Goal: Task Accomplishment & Management: Manage account settings

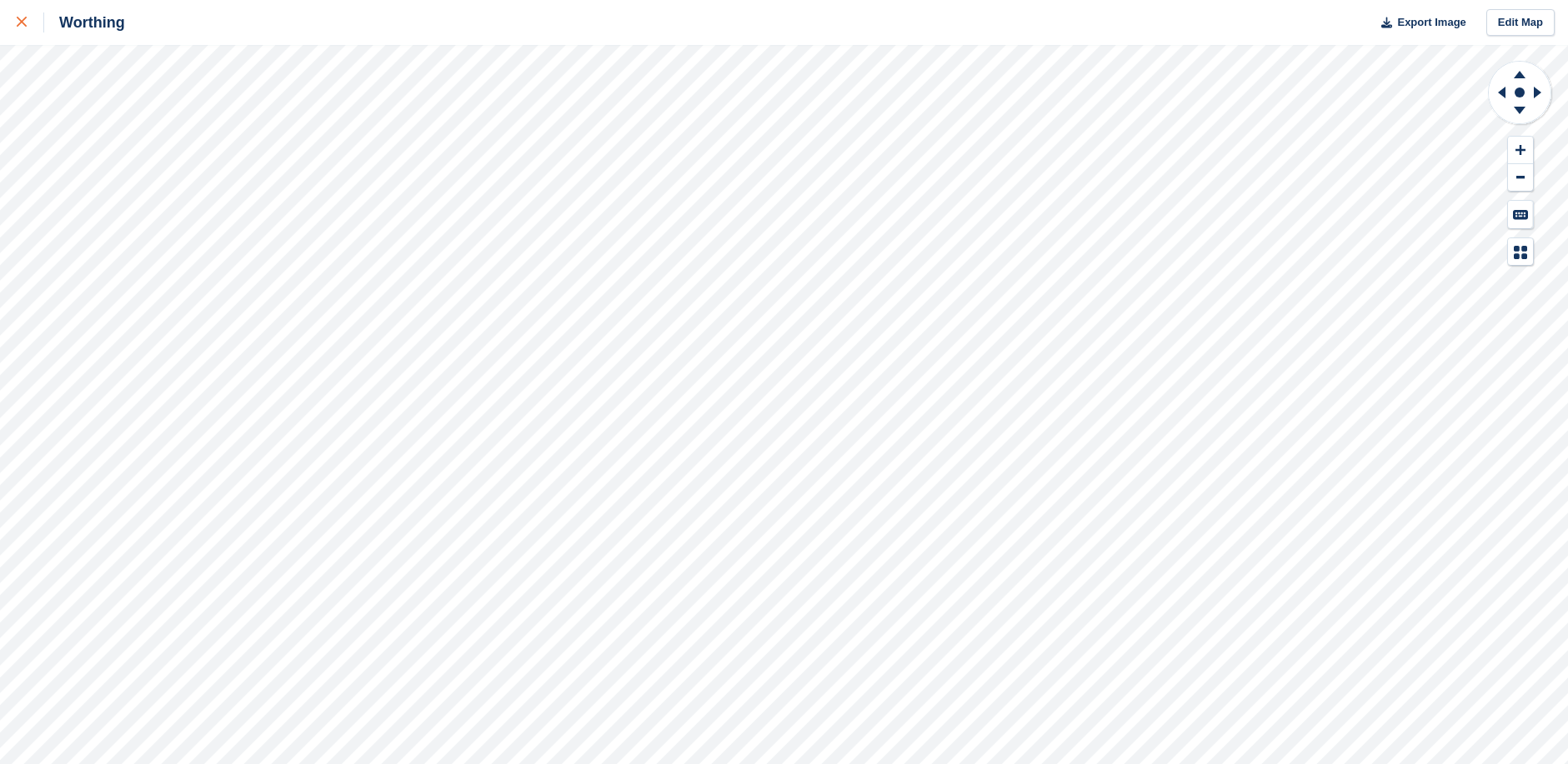
click at [22, 23] on icon at bounding box center [22, 22] width 10 height 10
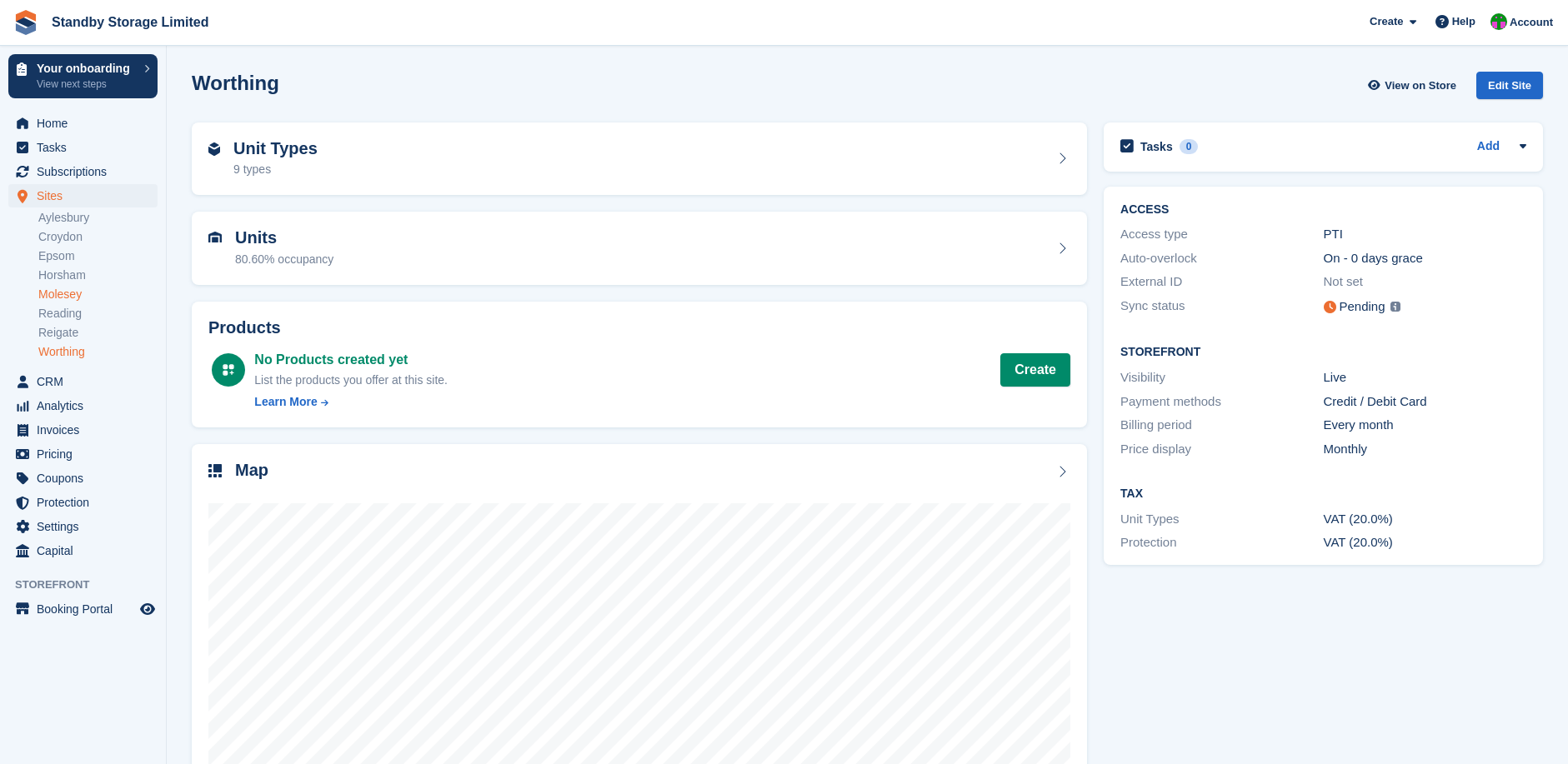
drag, startPoint x: 79, startPoint y: 293, endPoint x: 98, endPoint y: 298, distance: 19.6
click at [79, 293] on link "Molesey" at bounding box center [98, 295] width 120 height 16
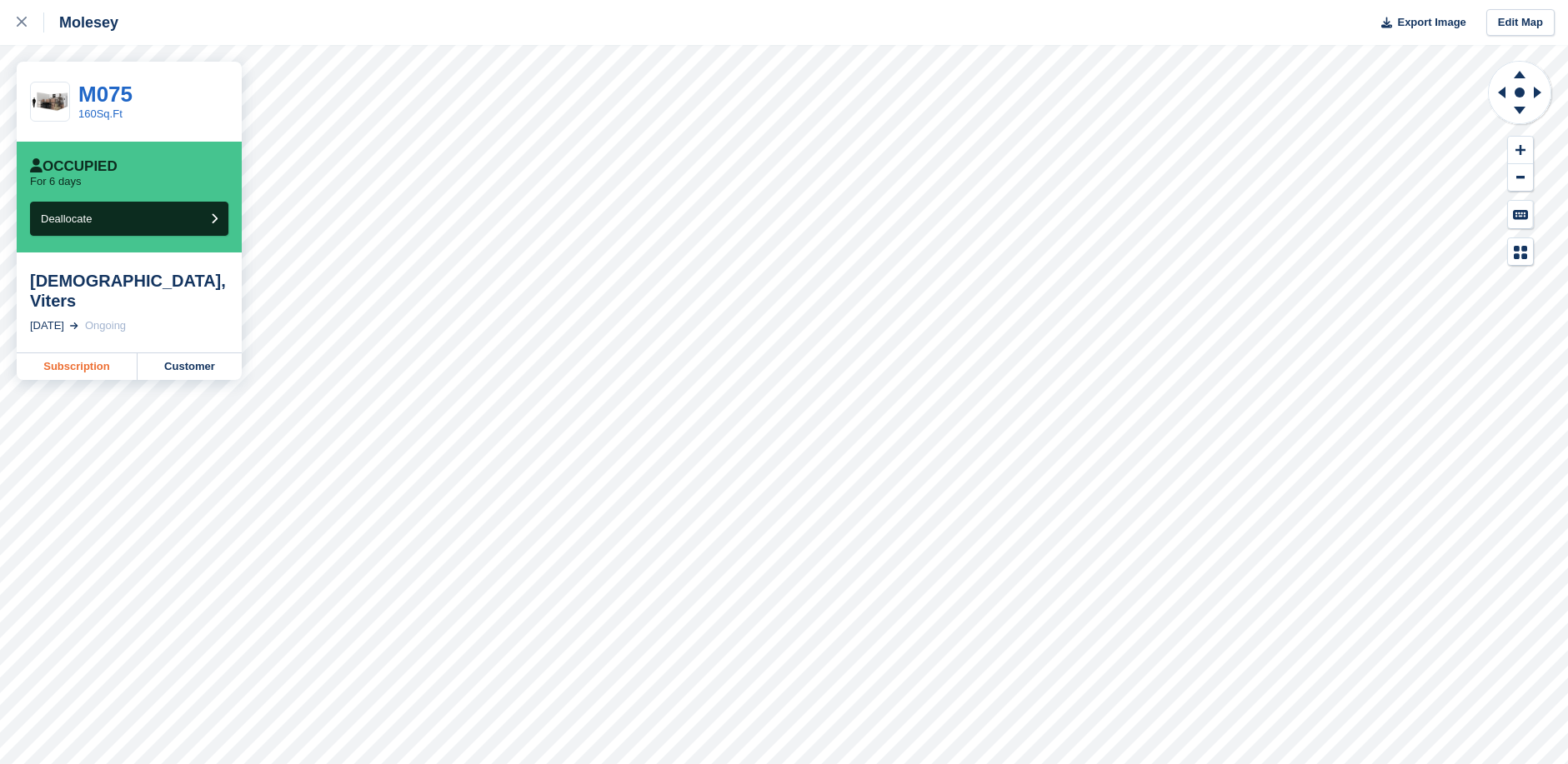
click at [89, 354] on link "Subscription" at bounding box center [77, 367] width 121 height 27
click at [195, 354] on link "Customer" at bounding box center [189, 367] width 105 height 27
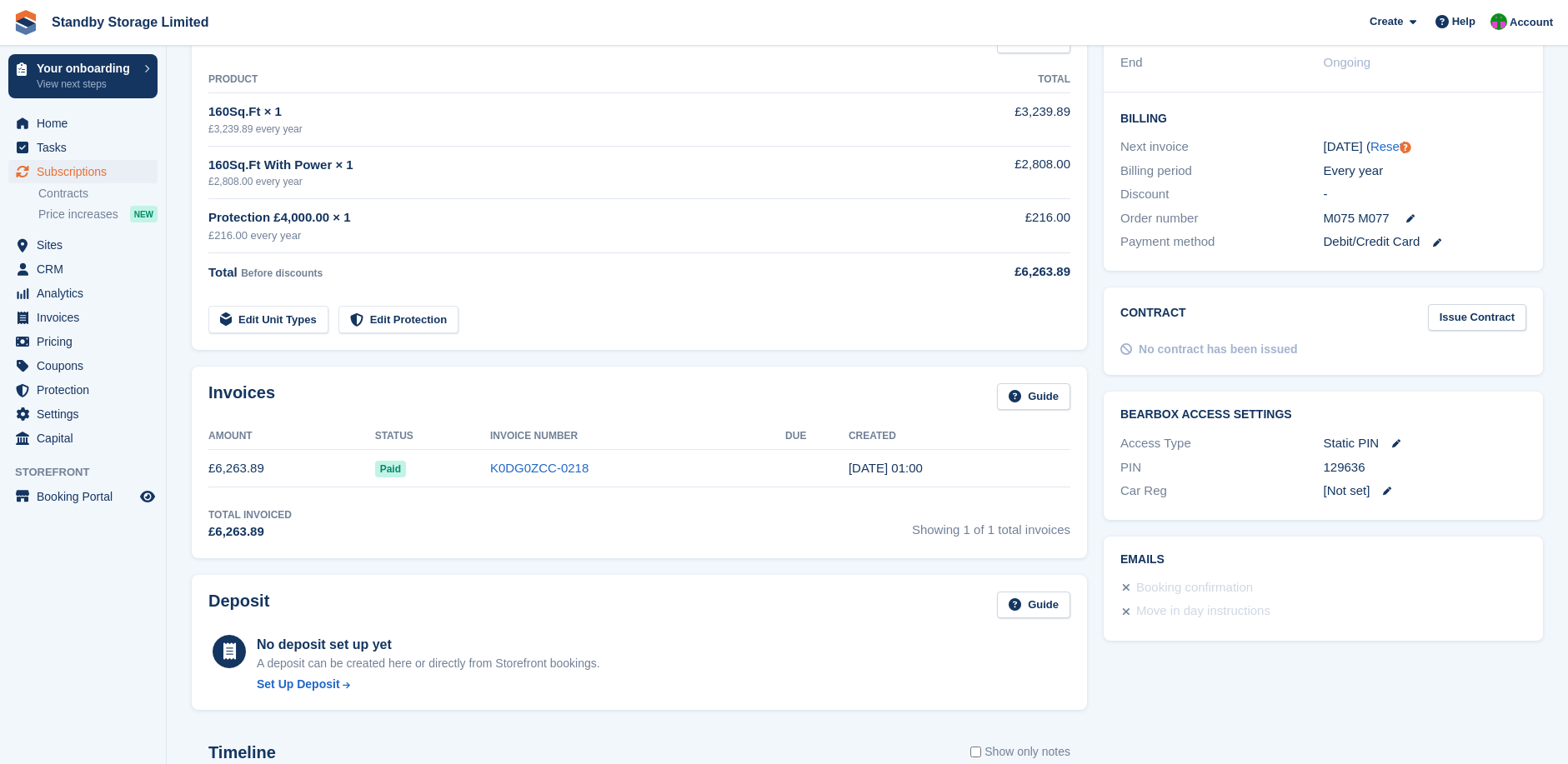
scroll to position [361, 0]
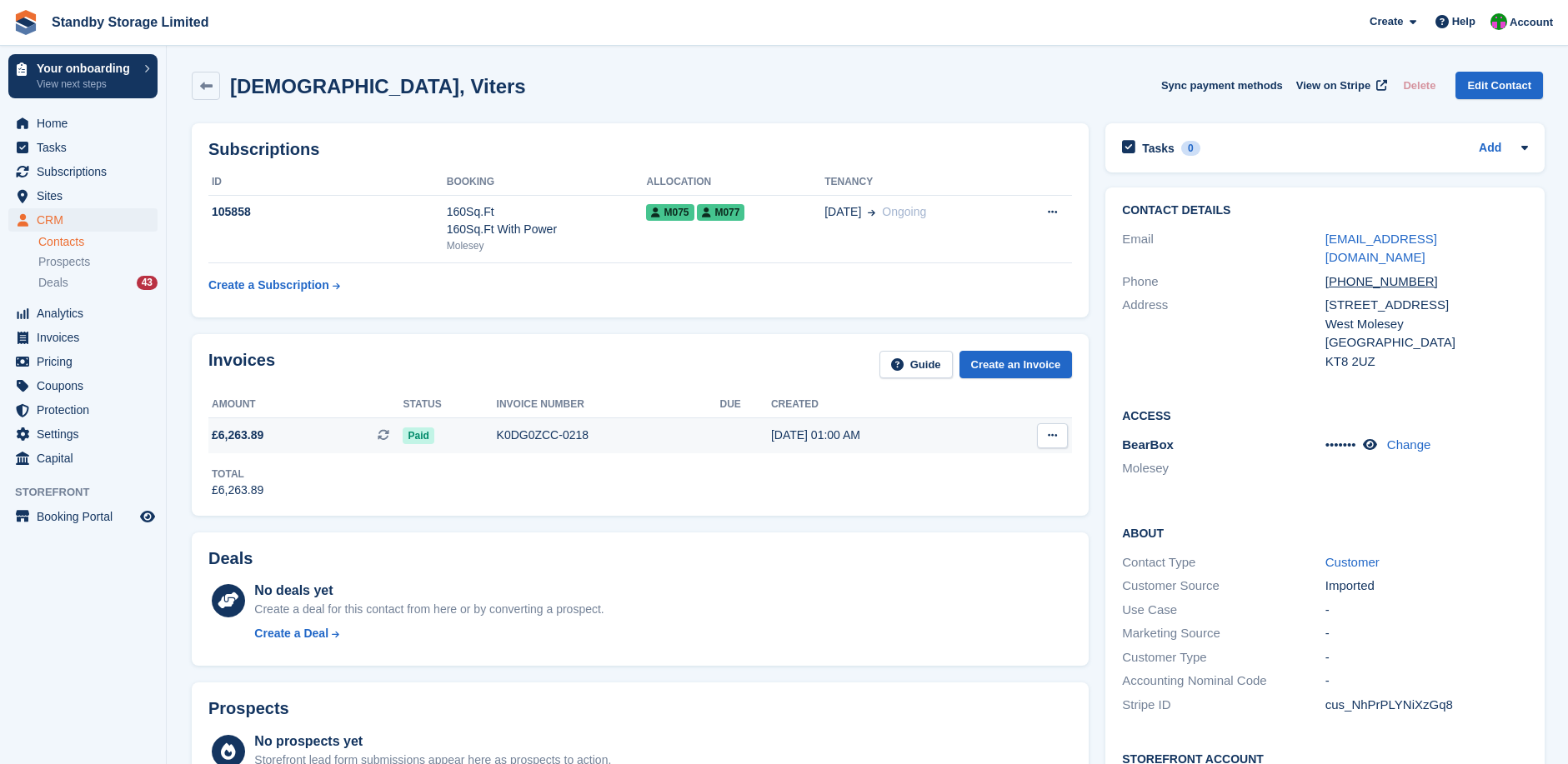
click at [1049, 431] on icon at bounding box center [1052, 435] width 9 height 11
click at [724, 441] on td at bounding box center [744, 434] width 51 height 35
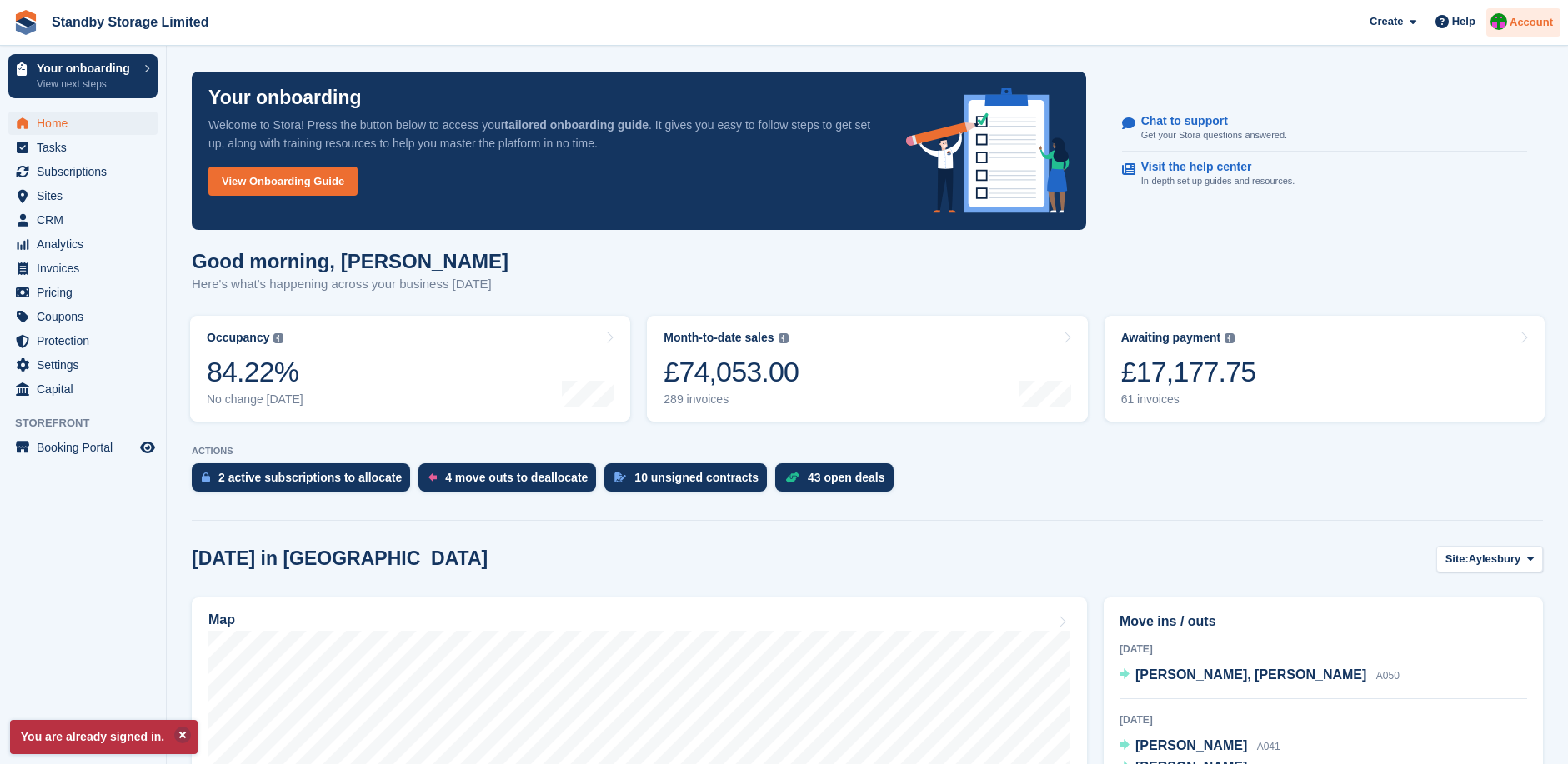
click at [1516, 17] on span "Account" at bounding box center [1531, 22] width 44 height 17
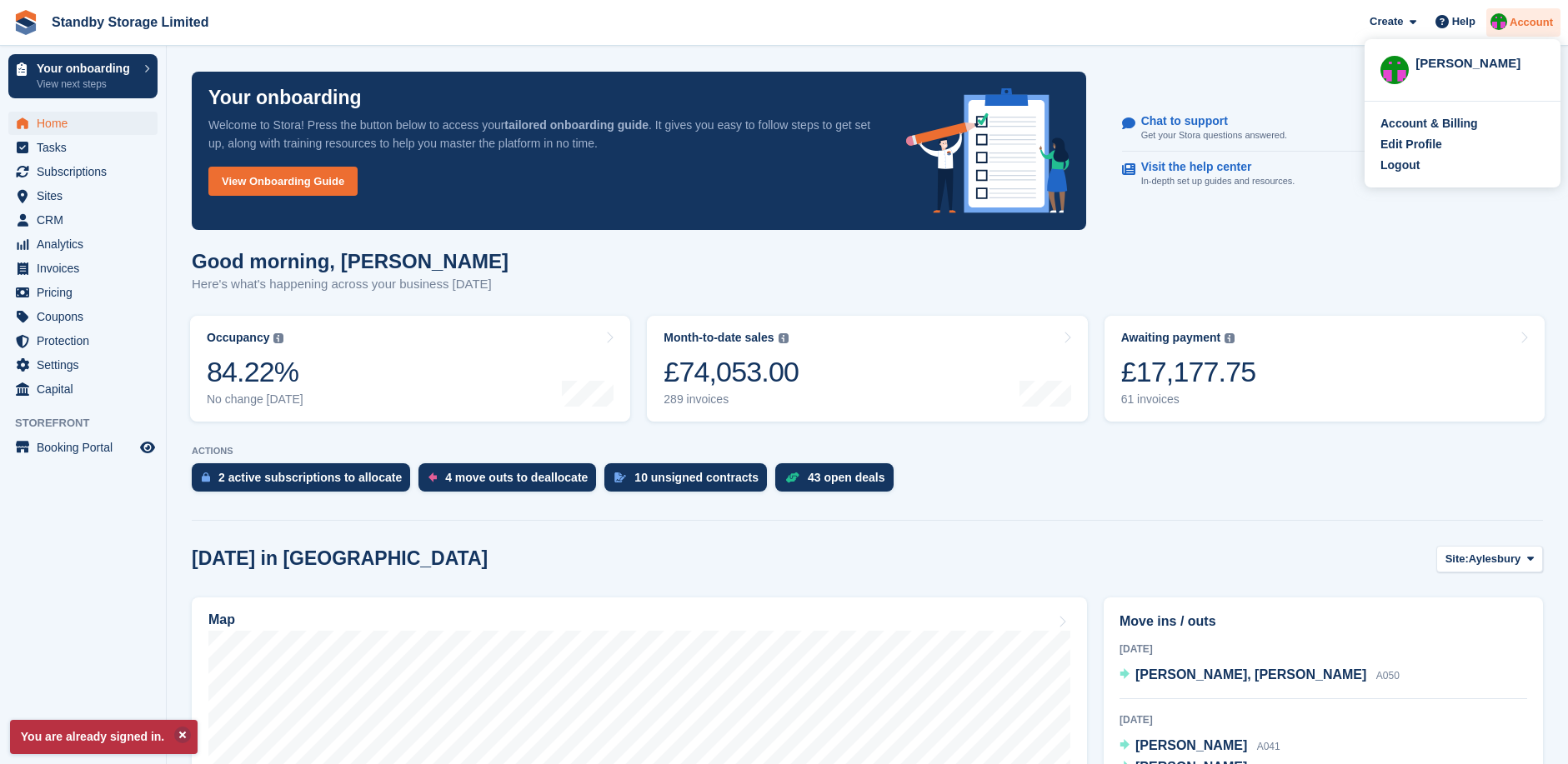
click at [1513, 27] on span "Account" at bounding box center [1531, 22] width 44 height 17
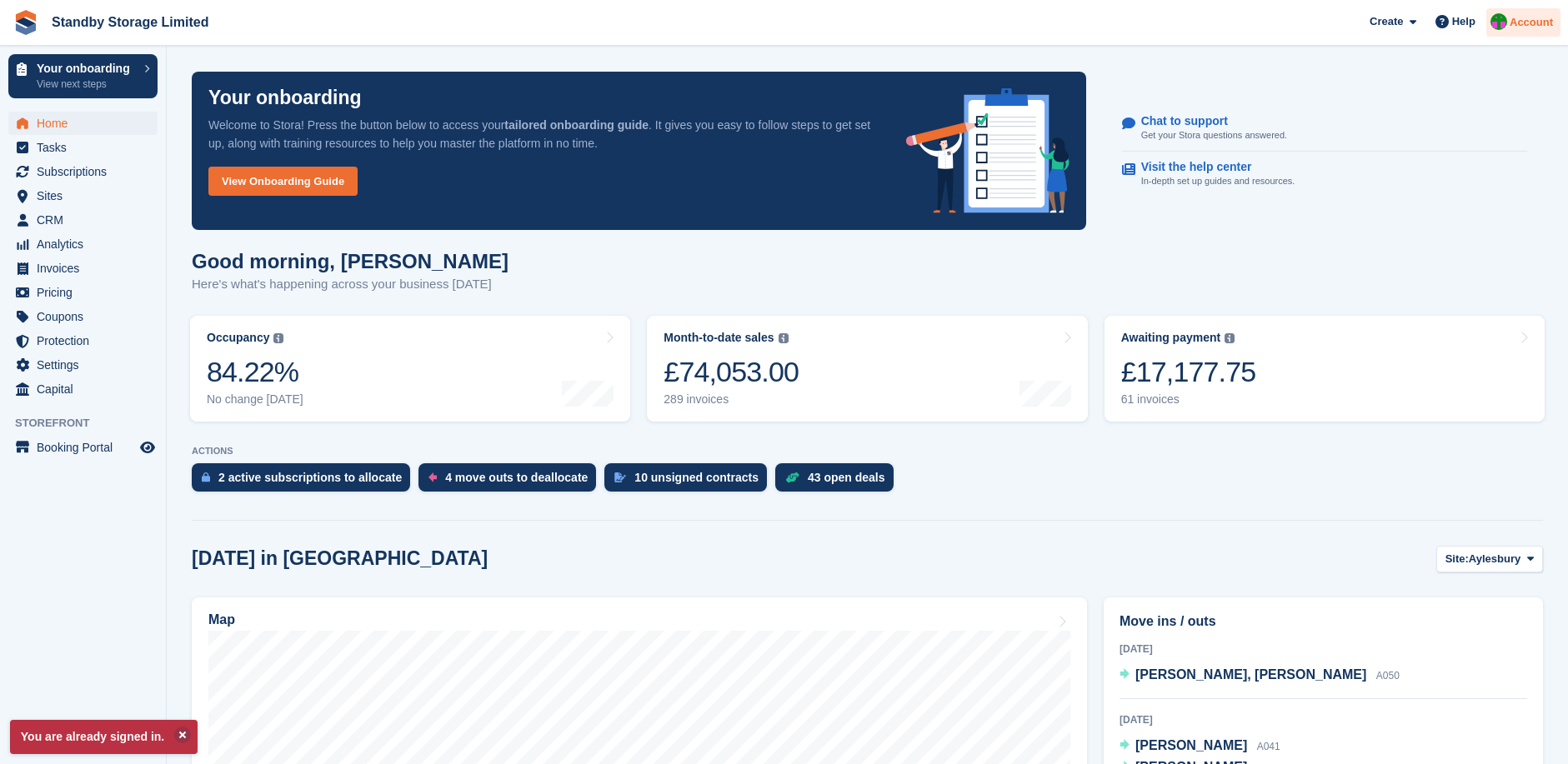
click at [1506, 29] on div at bounding box center [1498, 24] width 17 height 23
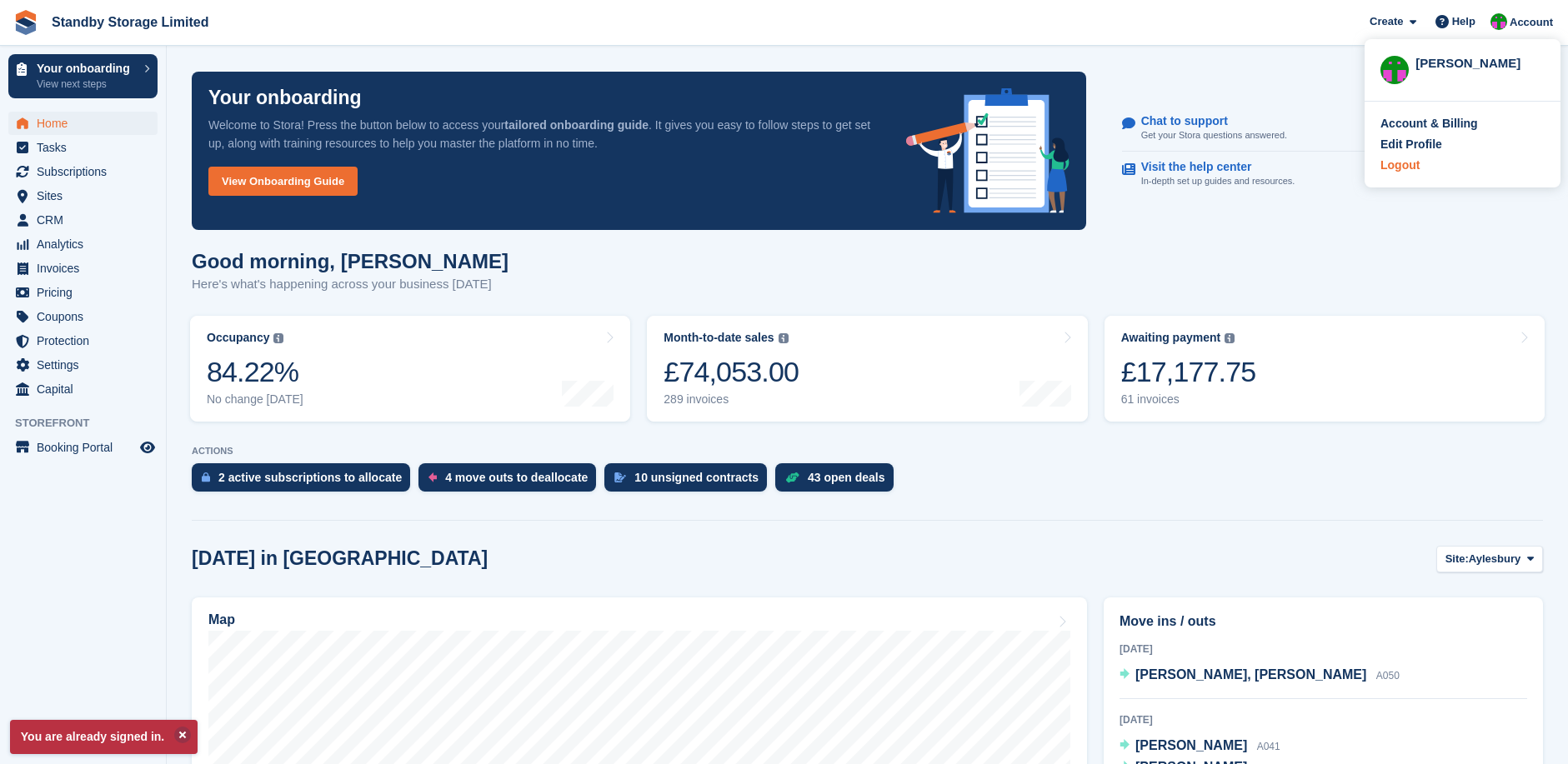
click at [1391, 166] on div "Logout" at bounding box center [1400, 165] width 39 height 18
